Goal: Information Seeking & Learning: Learn about a topic

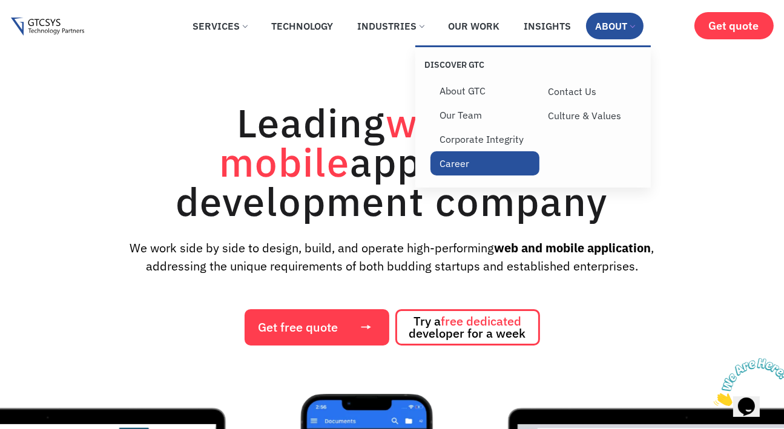
click at [475, 156] on link "Career" at bounding box center [484, 163] width 108 height 24
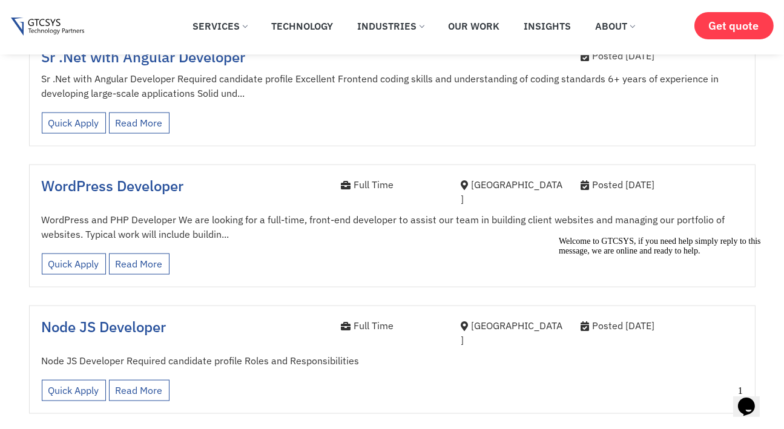
scroll to position [1917, 0]
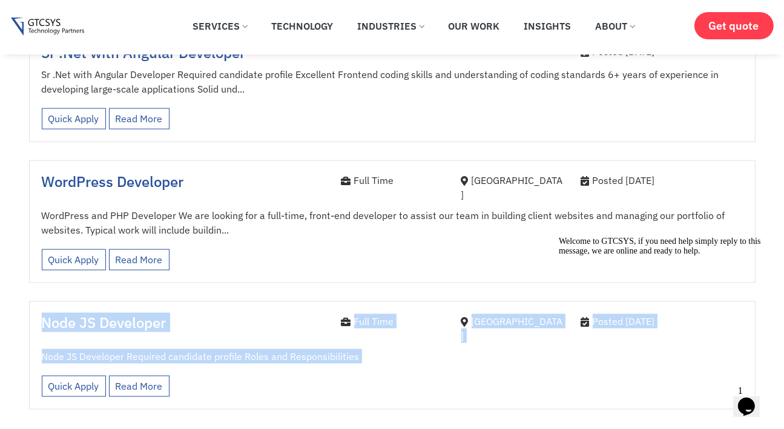
drag, startPoint x: 41, startPoint y: 255, endPoint x: 407, endPoint y: 275, distance: 366.8
click at [407, 301] on div "Node JS Developer Full Time Ahmedabad Posted 3 years ago Node JS Developer Requ…" at bounding box center [392, 355] width 726 height 108
click at [407, 349] on div "Node JS Developer Required candidate profile Roles and Responsibilities Quick A…" at bounding box center [392, 376] width 701 height 54
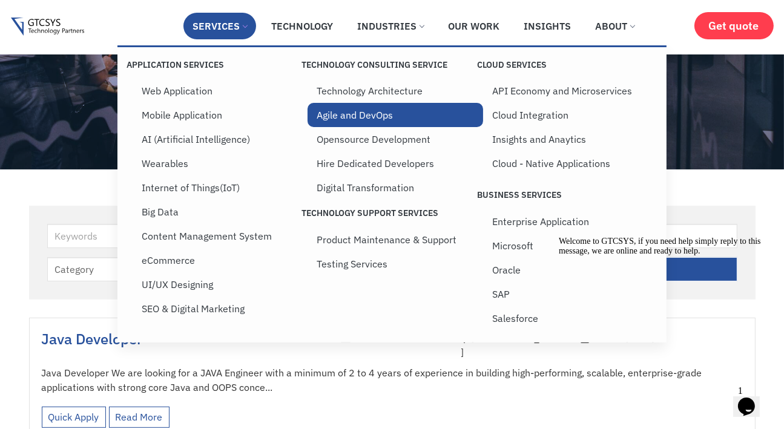
scroll to position [156, 0]
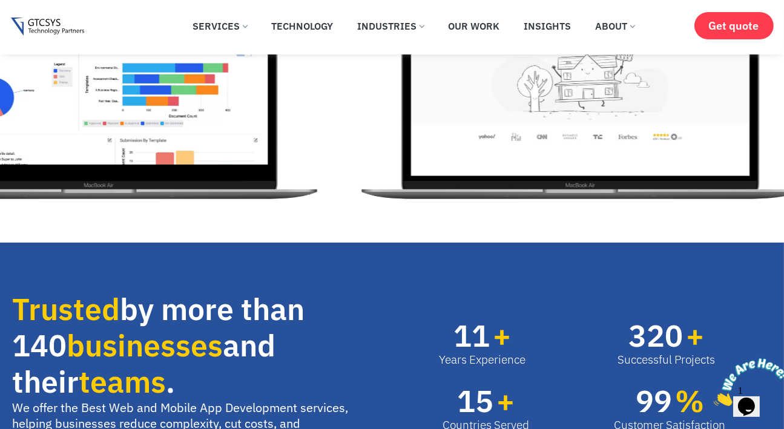
scroll to position [405, 0]
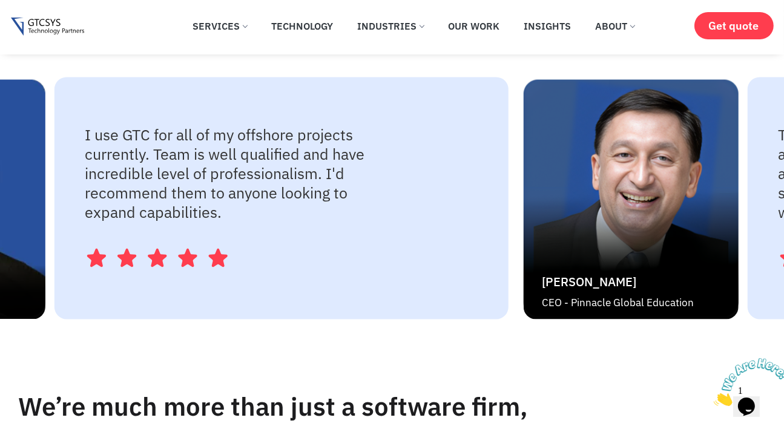
scroll to position [2465, 0]
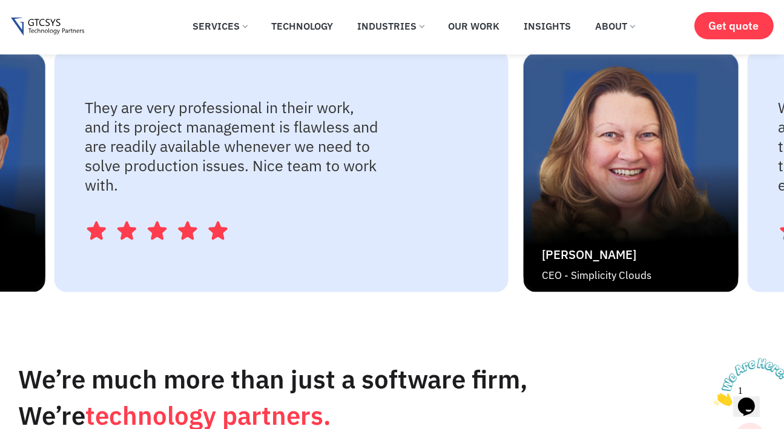
scroll to position [2499, 0]
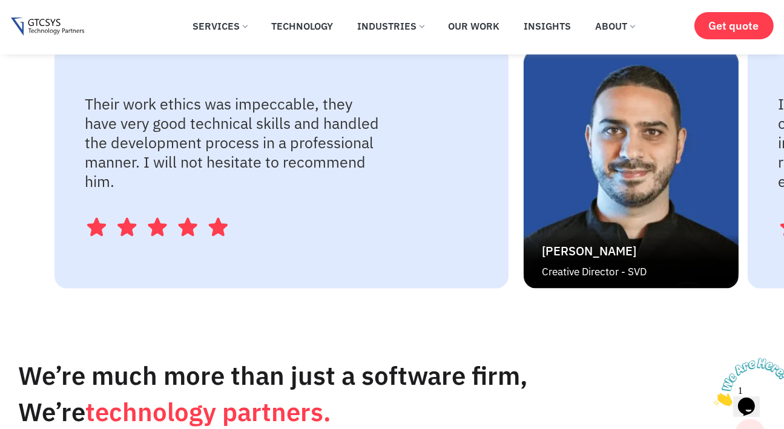
click at [699, 225] on img "1 / 4" at bounding box center [631, 168] width 215 height 242
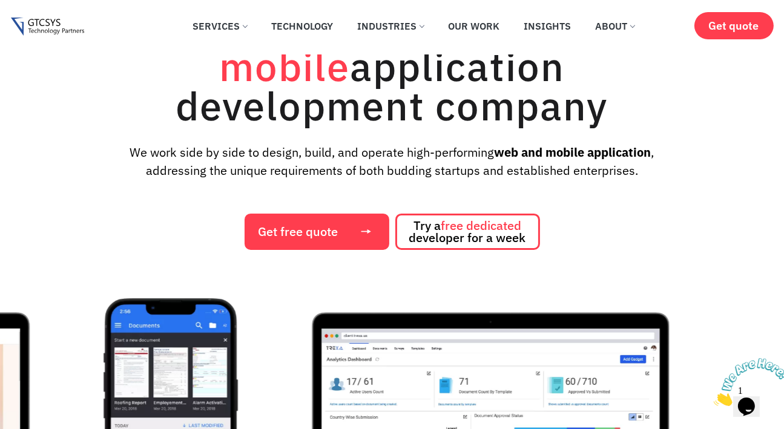
scroll to position [0, 0]
